Goal: Task Accomplishment & Management: Complete application form

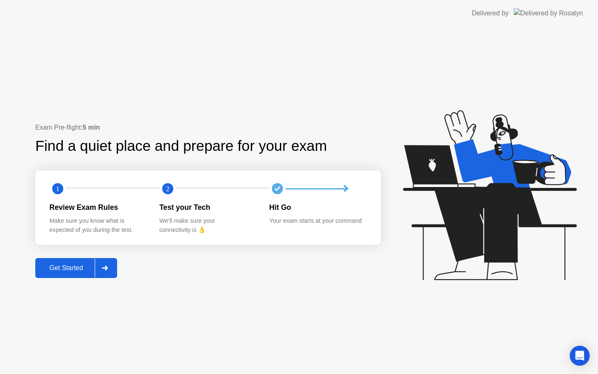
click at [59, 264] on div "Get Started" at bounding box center [66, 267] width 57 height 7
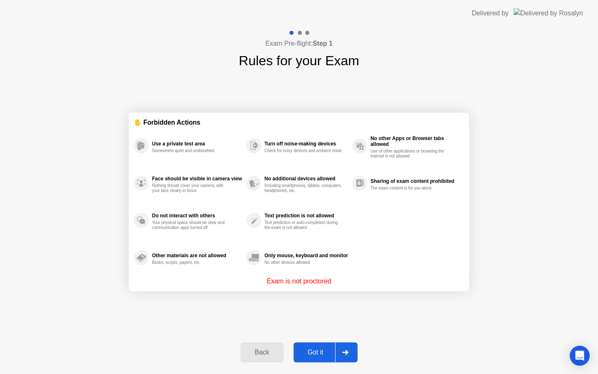
click at [309, 349] on div "Got it" at bounding box center [315, 352] width 39 height 7
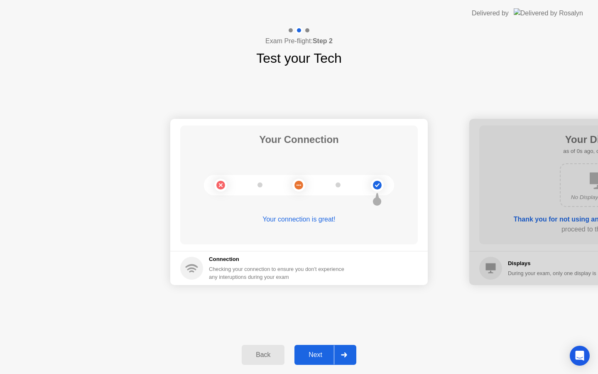
click at [317, 357] on div "Next" at bounding box center [315, 354] width 37 height 7
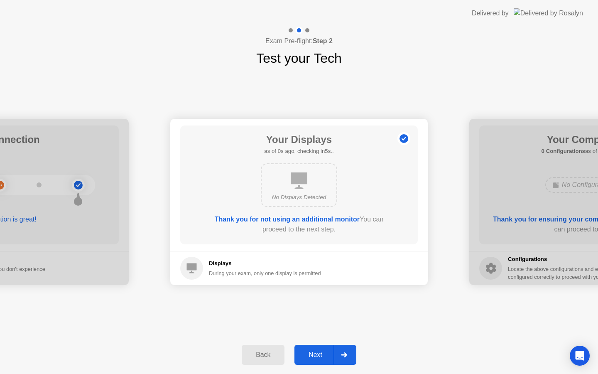
click at [317, 357] on div "Next" at bounding box center [315, 354] width 37 height 7
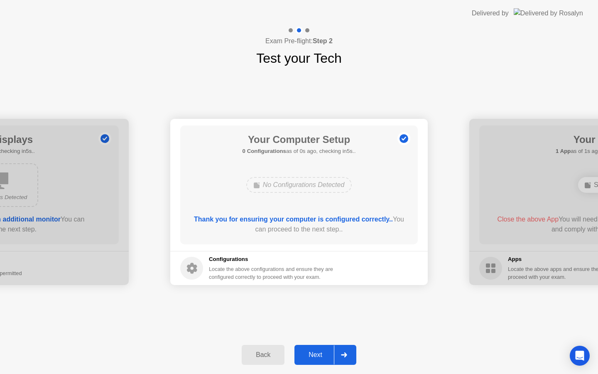
click at [317, 357] on div "Next" at bounding box center [315, 354] width 37 height 7
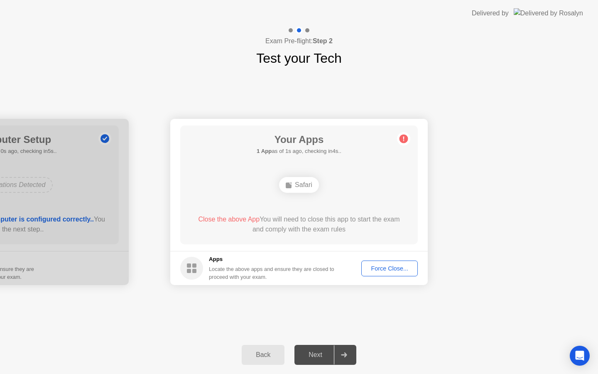
click at [317, 357] on div "Next" at bounding box center [315, 354] width 37 height 7
click at [383, 265] on div "Force Close..." at bounding box center [389, 268] width 51 height 7
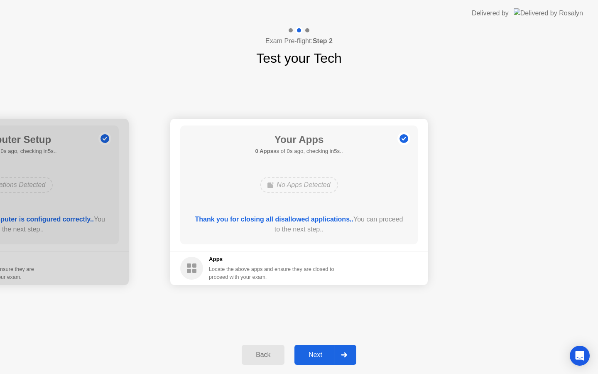
click at [322, 356] on div "Next" at bounding box center [315, 354] width 37 height 7
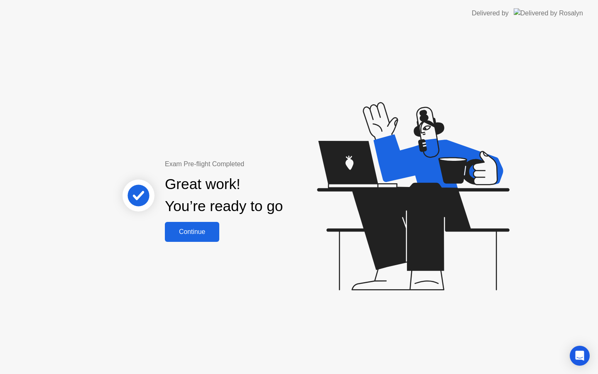
click at [187, 228] on div "Continue" at bounding box center [191, 231] width 49 height 7
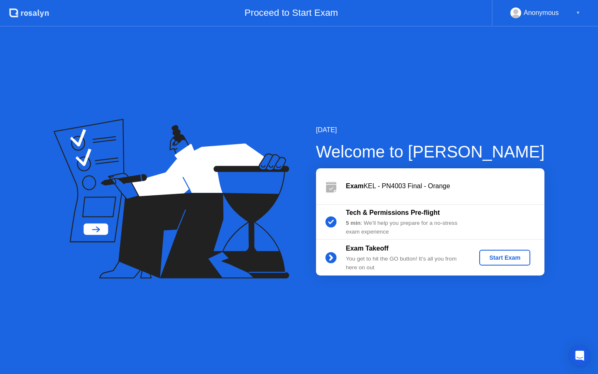
click at [520, 260] on div "Start Exam" at bounding box center [505, 257] width 44 height 7
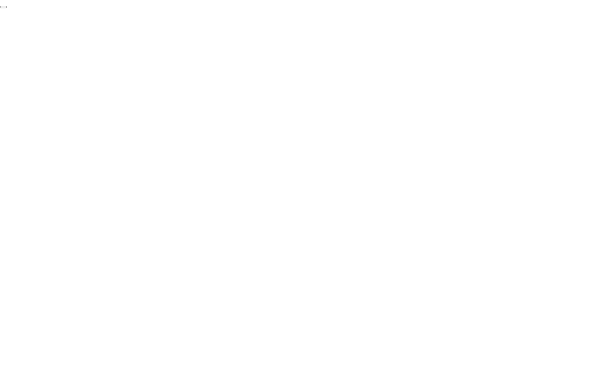
click div "End Proctoring Session"
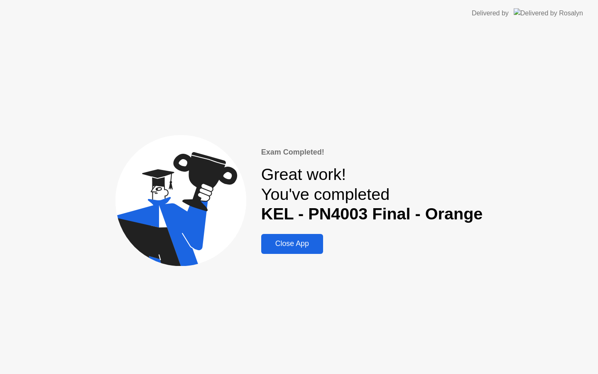
click at [302, 243] on div "Close App" at bounding box center [292, 243] width 57 height 9
